Goal: Transaction & Acquisition: Subscribe to service/newsletter

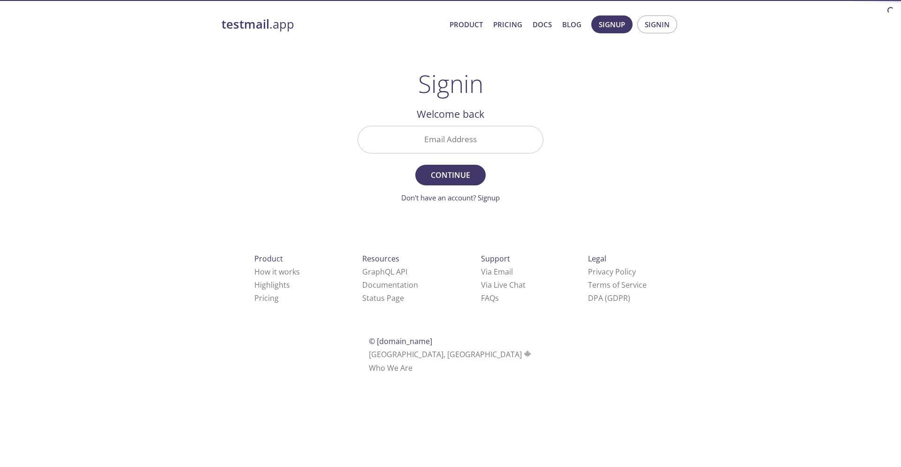
click at [490, 141] on input "Email Address" at bounding box center [450, 139] width 185 height 27
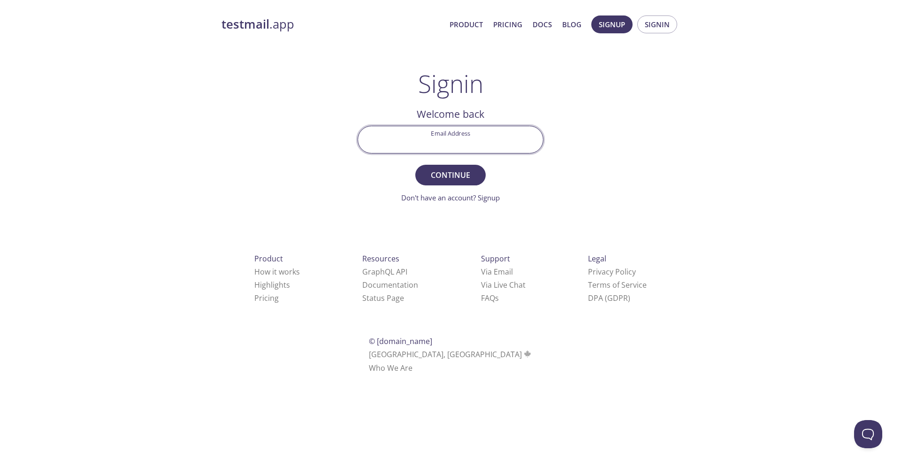
paste input "[EMAIL_ADDRESS][DOMAIN_NAME]"
type input "[EMAIL_ADDRESS][DOMAIN_NAME]"
click at [467, 176] on span "Continue" at bounding box center [451, 174] width 50 height 13
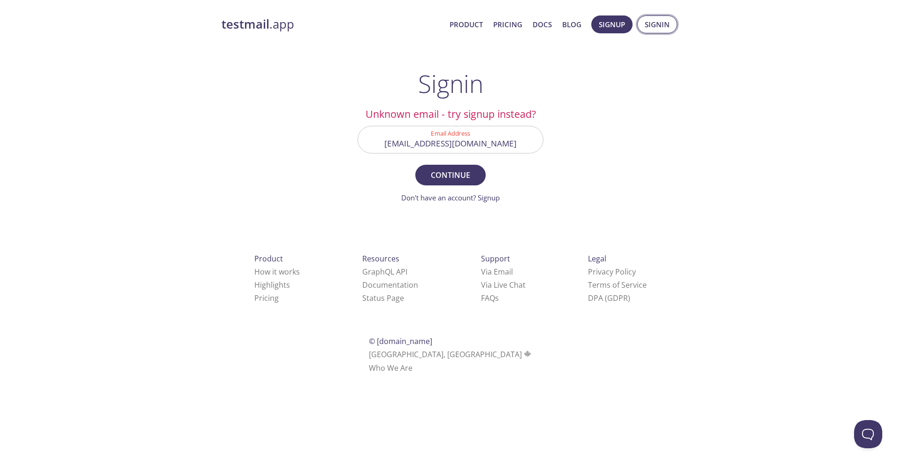
click at [647, 31] on button "Signin" at bounding box center [657, 24] width 40 height 18
click at [606, 26] on span "Signup" at bounding box center [612, 24] width 26 height 12
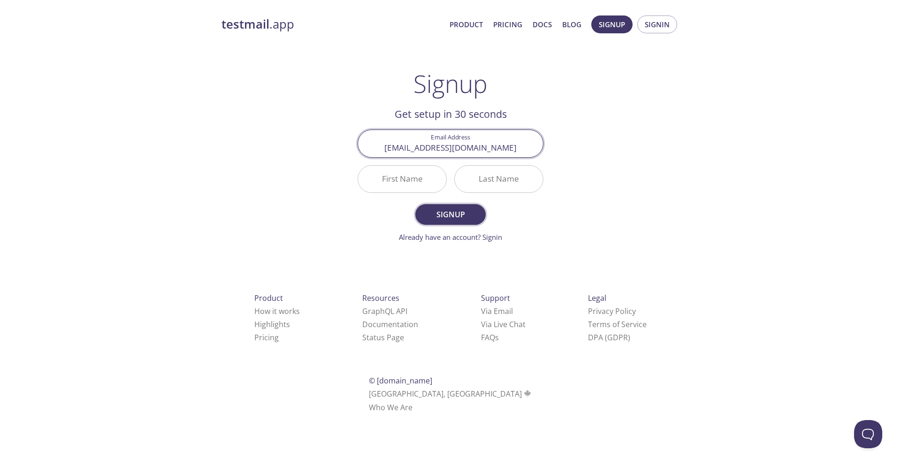
type input "[EMAIL_ADDRESS][DOMAIN_NAME]"
click at [456, 213] on span "Signup" at bounding box center [451, 214] width 50 height 13
